Goal: Transaction & Acquisition: Purchase product/service

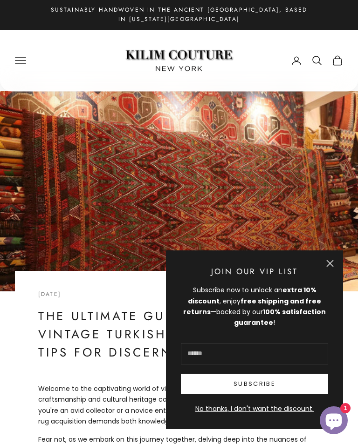
click at [326, 264] on button "Close" at bounding box center [329, 263] width 7 height 7
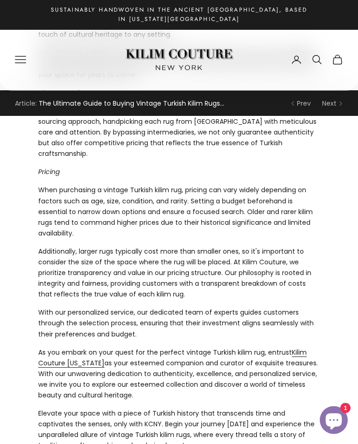
scroll to position [926, 0]
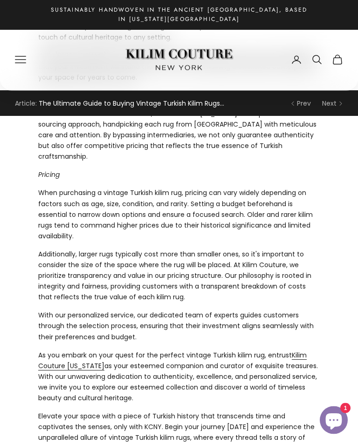
click at [16, 55] on icon "Primary navigation" at bounding box center [20, 59] width 11 height 11
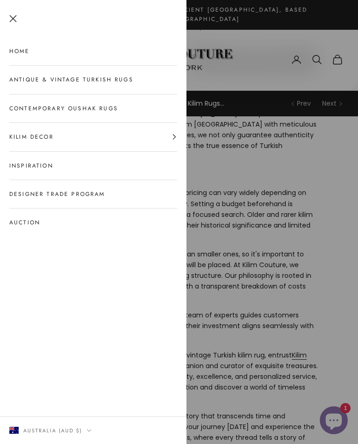
click at [36, 132] on button "Kilim Decor" at bounding box center [93, 137] width 168 height 28
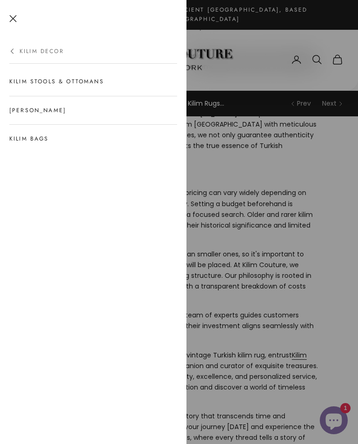
click at [10, 47] on button "Kilim Decor" at bounding box center [93, 50] width 168 height 27
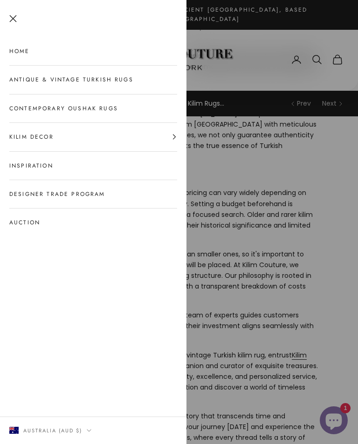
click at [56, 76] on link "Antique & Vintage Turkish Rugs" at bounding box center [93, 80] width 168 height 28
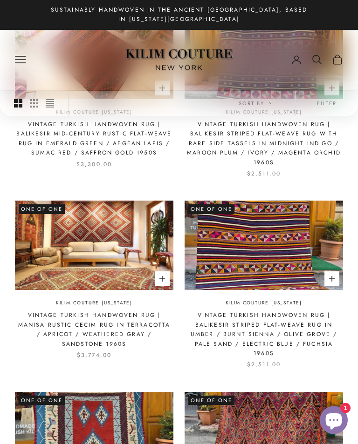
scroll to position [267, 0]
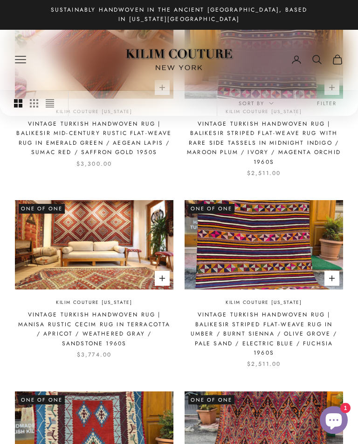
click at [81, 242] on img at bounding box center [94, 245] width 158 height 89
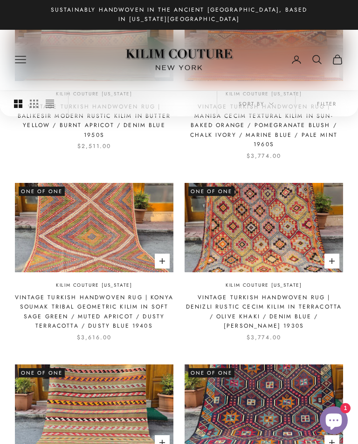
scroll to position [849, 0]
click at [82, 210] on img at bounding box center [94, 228] width 158 height 89
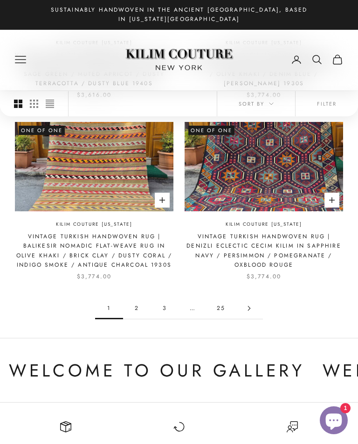
scroll to position [1092, 0]
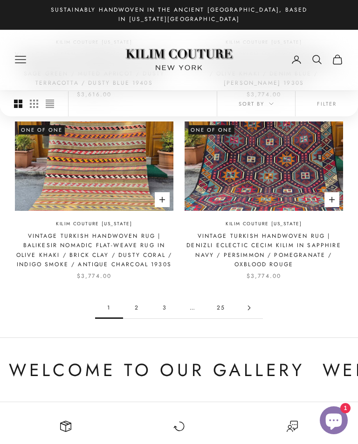
click at [134, 298] on link "2" at bounding box center [137, 308] width 28 height 21
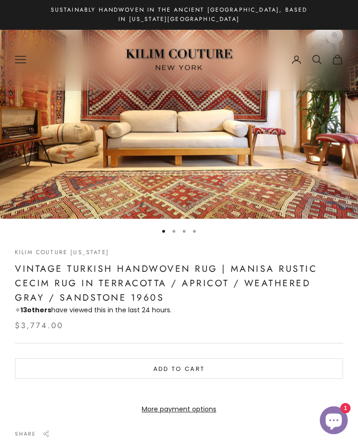
scroll to position [73, 0]
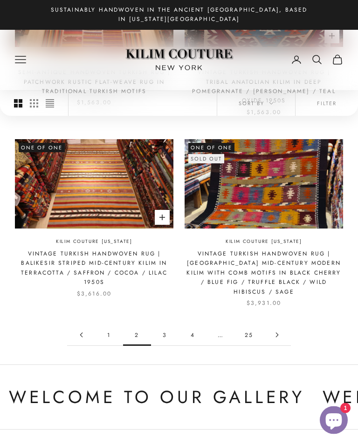
scroll to position [1042, 0]
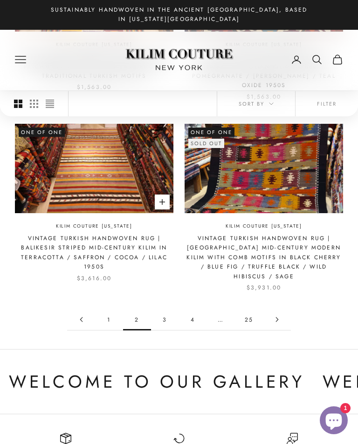
click at [162, 309] on link "3" at bounding box center [165, 319] width 28 height 21
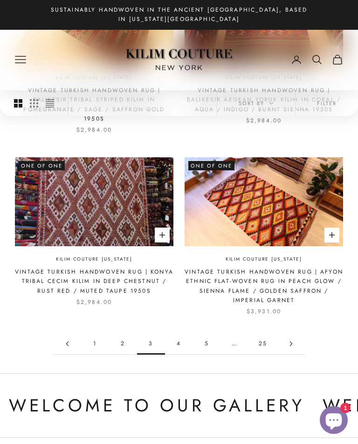
scroll to position [1028, 0]
click at [177, 334] on link "4" at bounding box center [179, 344] width 28 height 21
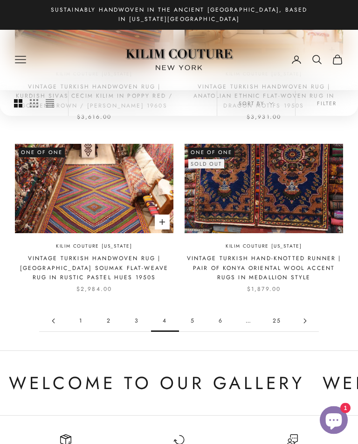
scroll to position [1032, 0]
click at [192, 313] on link "5" at bounding box center [193, 321] width 28 height 21
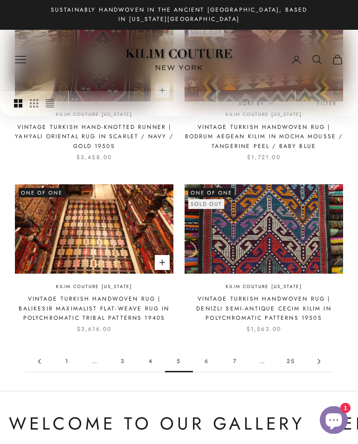
scroll to position [963, 0]
click at [203, 355] on link "6" at bounding box center [207, 361] width 28 height 21
